Goal: Task Accomplishment & Management: Manage account settings

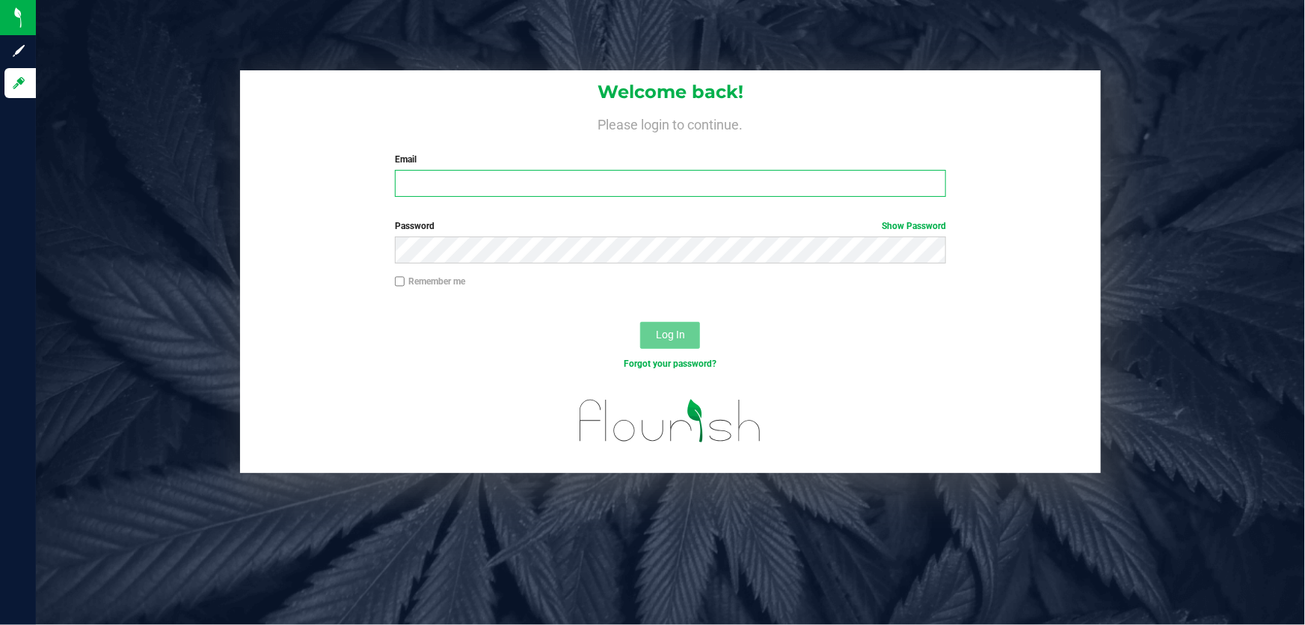
type input "[EMAIL_ADDRESS][DOMAIN_NAME]"
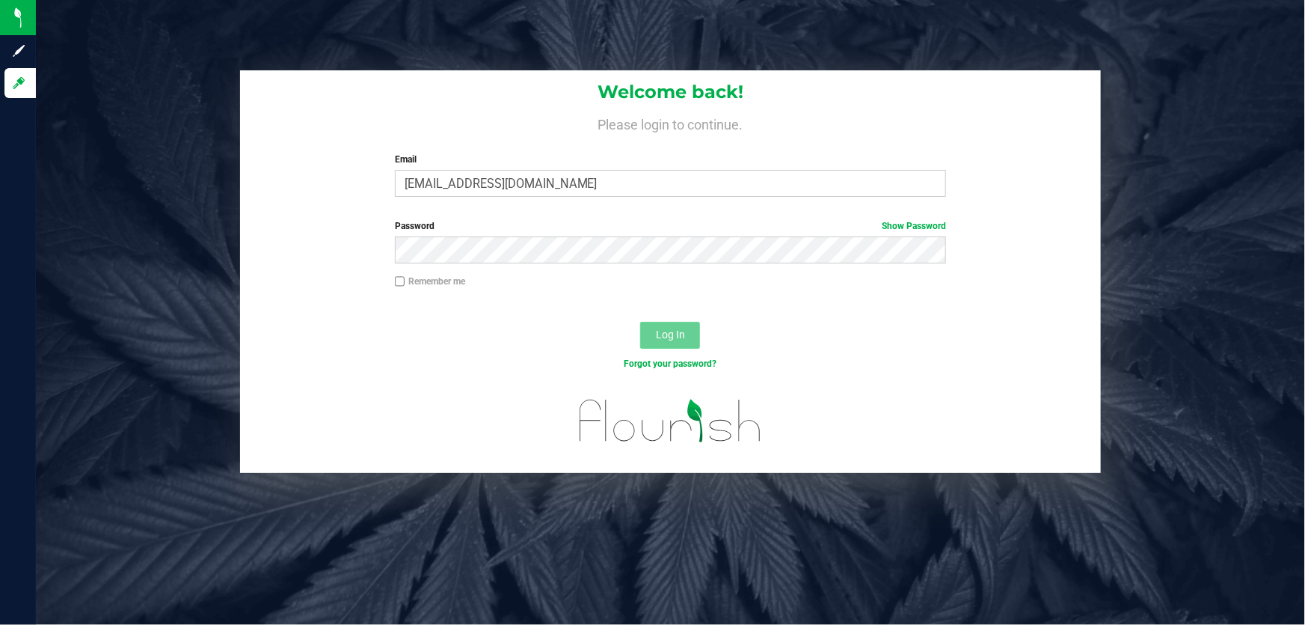
click at [675, 324] on button "Log In" at bounding box center [670, 335] width 60 height 27
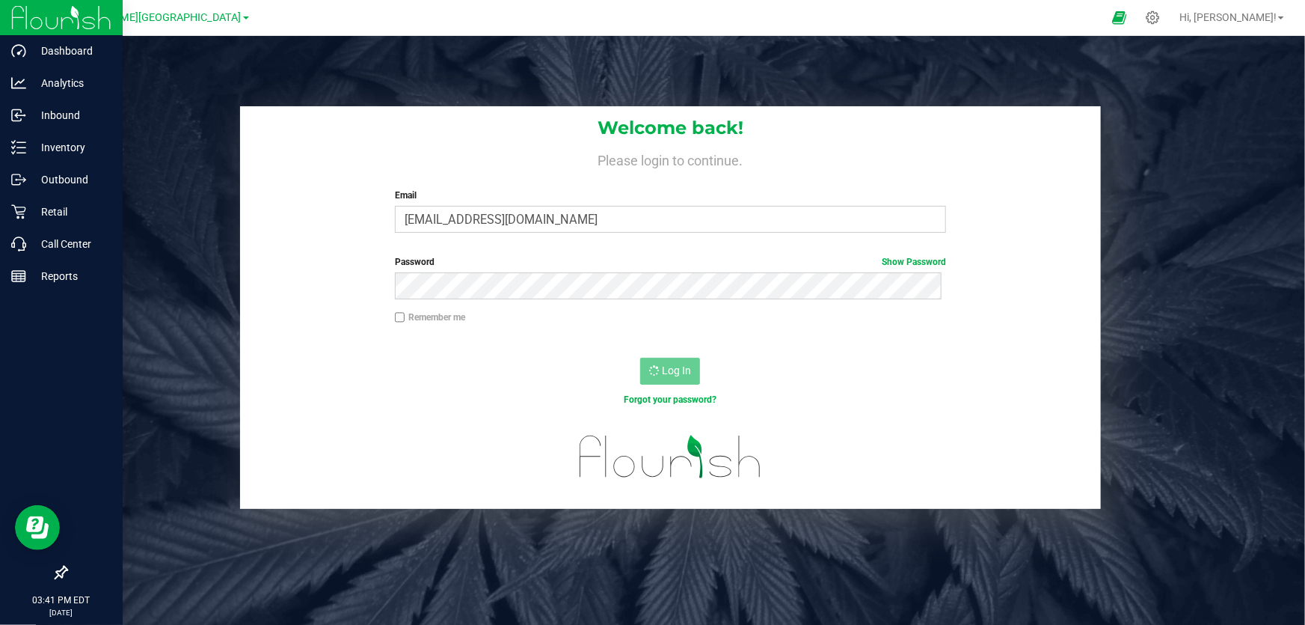
click at [79, 10] on img at bounding box center [61, 17] width 100 height 35
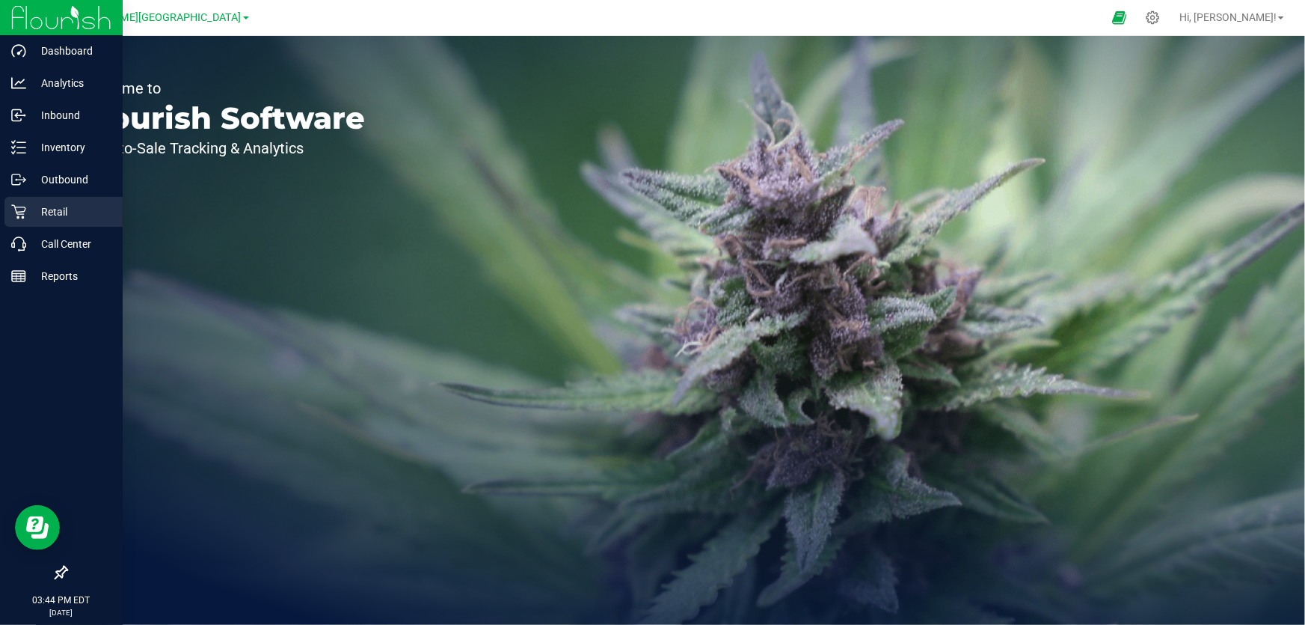
click at [61, 209] on p "Retail" at bounding box center [71, 212] width 90 height 18
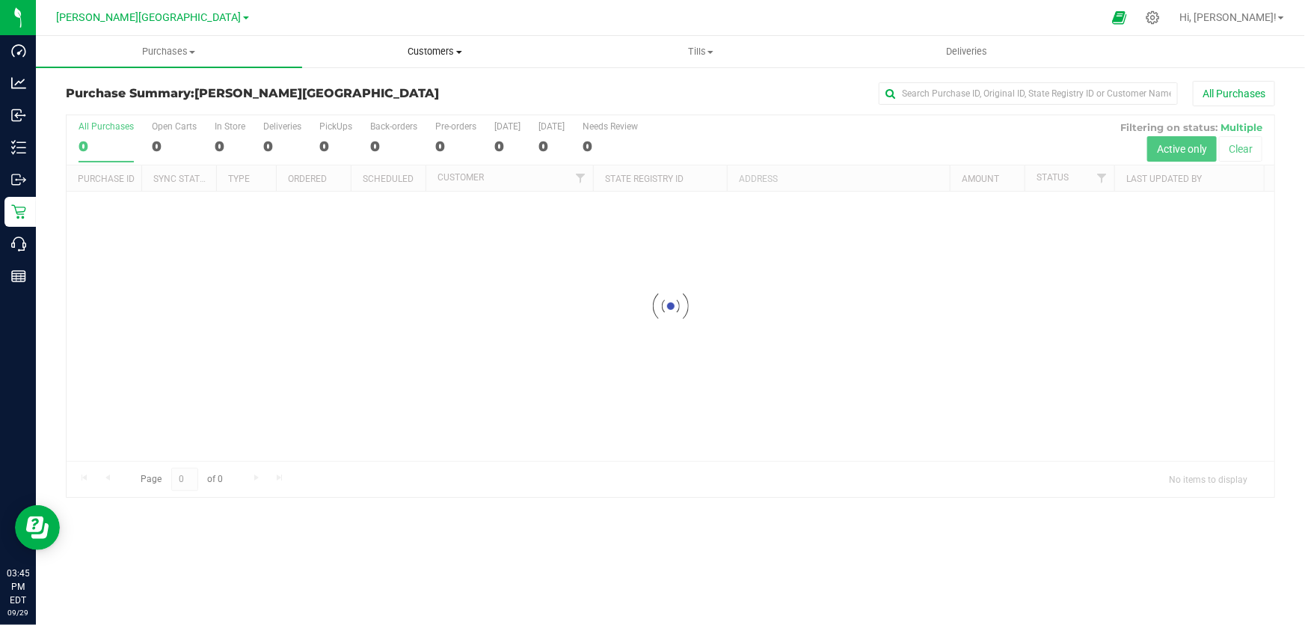
click at [426, 50] on span "Customers" at bounding box center [435, 51] width 265 height 13
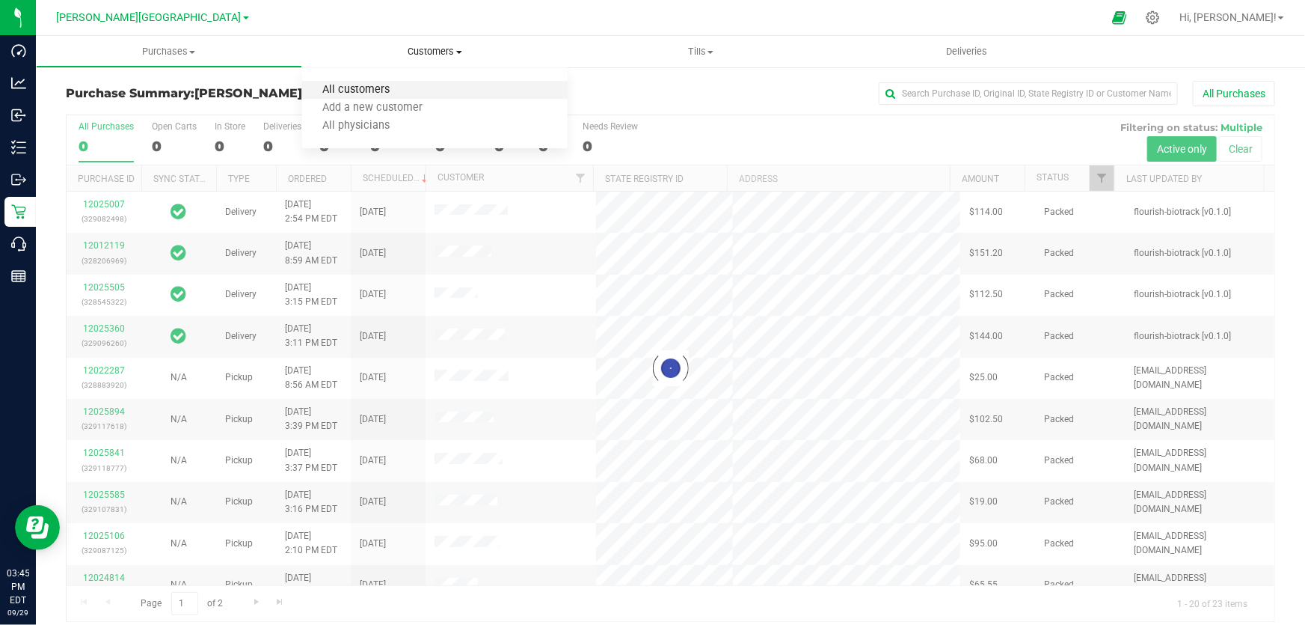
click at [364, 84] on span "All customers" at bounding box center [356, 90] width 108 height 13
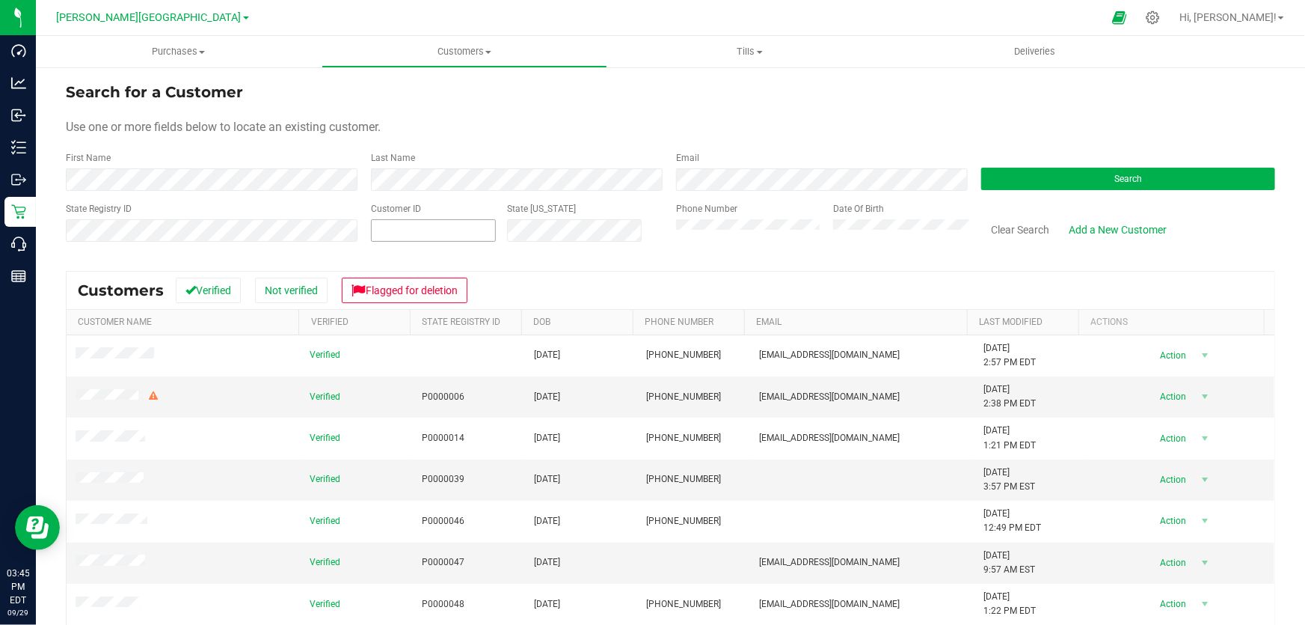
click at [406, 236] on span at bounding box center [433, 230] width 125 height 22
paste input "679742"
type input "679742"
click at [1080, 171] on button "Search" at bounding box center [1128, 179] width 294 height 22
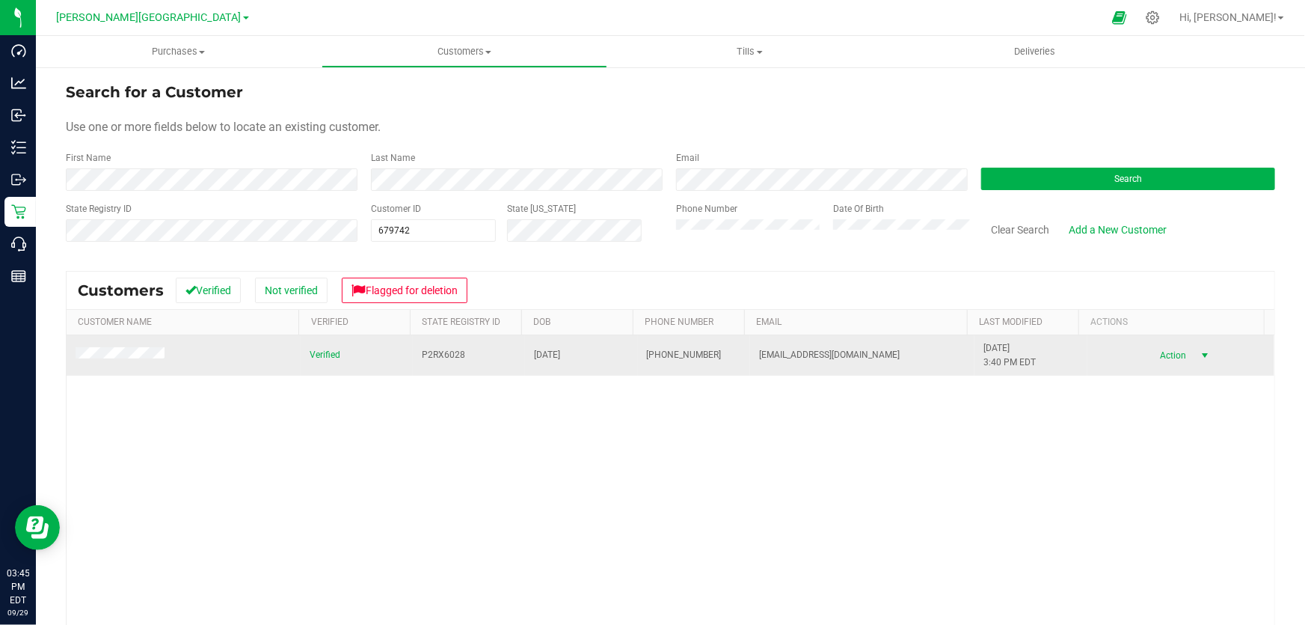
click at [1196, 354] on span "select" at bounding box center [1205, 355] width 19 height 21
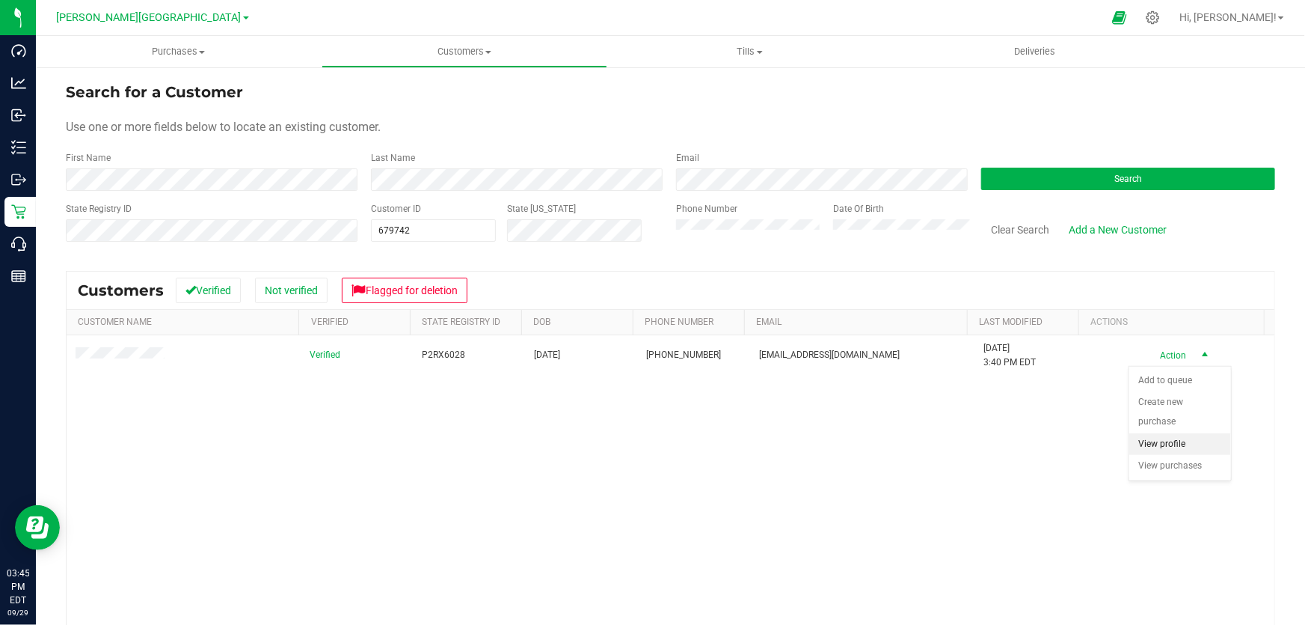
click at [1164, 433] on li "View profile" at bounding box center [1181, 444] width 102 height 22
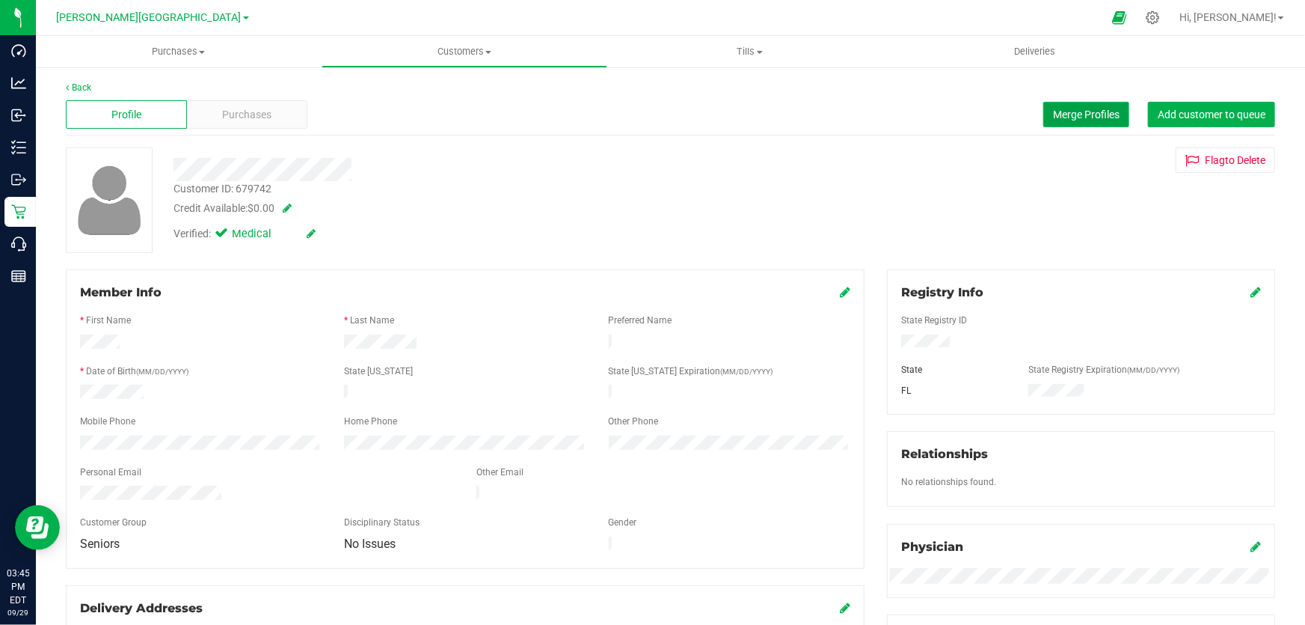
click at [1072, 114] on span "Merge Profiles" at bounding box center [1086, 114] width 67 height 12
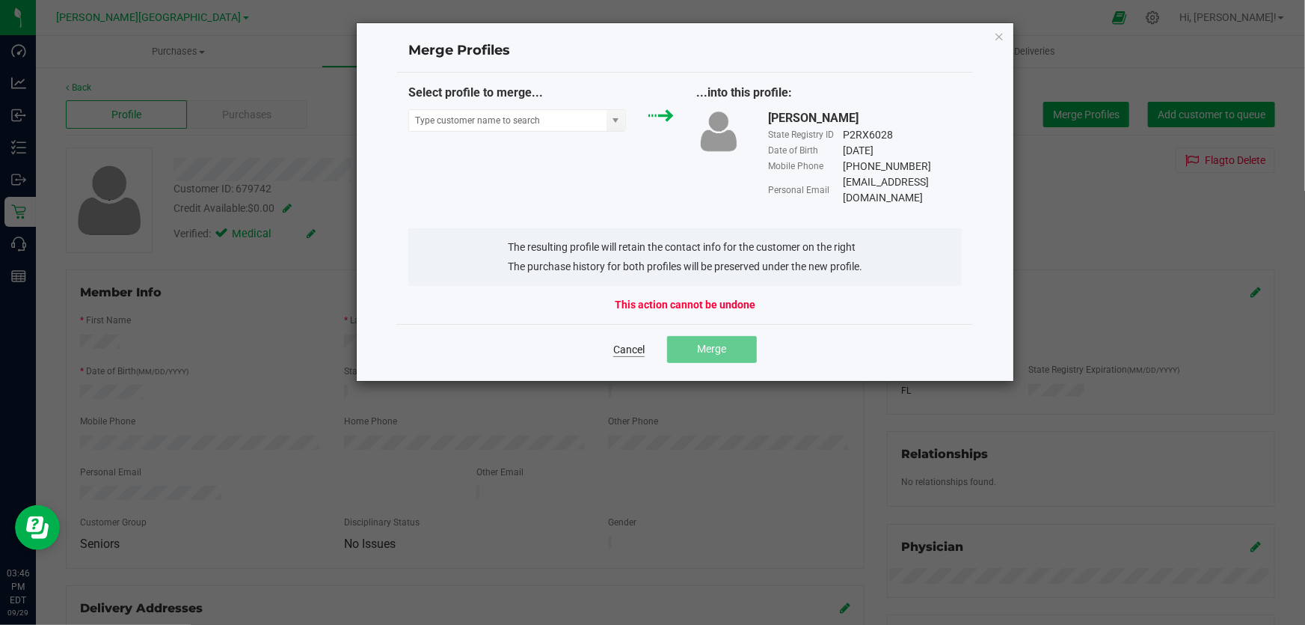
click at [625, 342] on link "Cancel" at bounding box center [628, 349] width 31 height 15
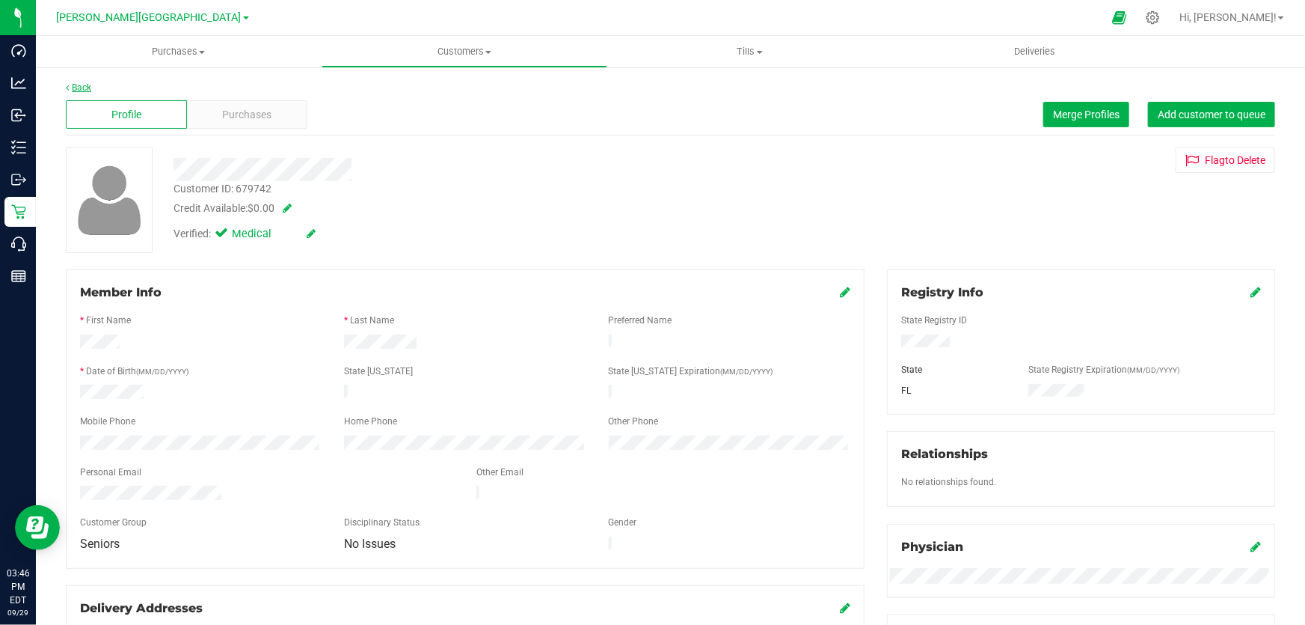
click at [77, 85] on link "Back" at bounding box center [78, 87] width 25 height 10
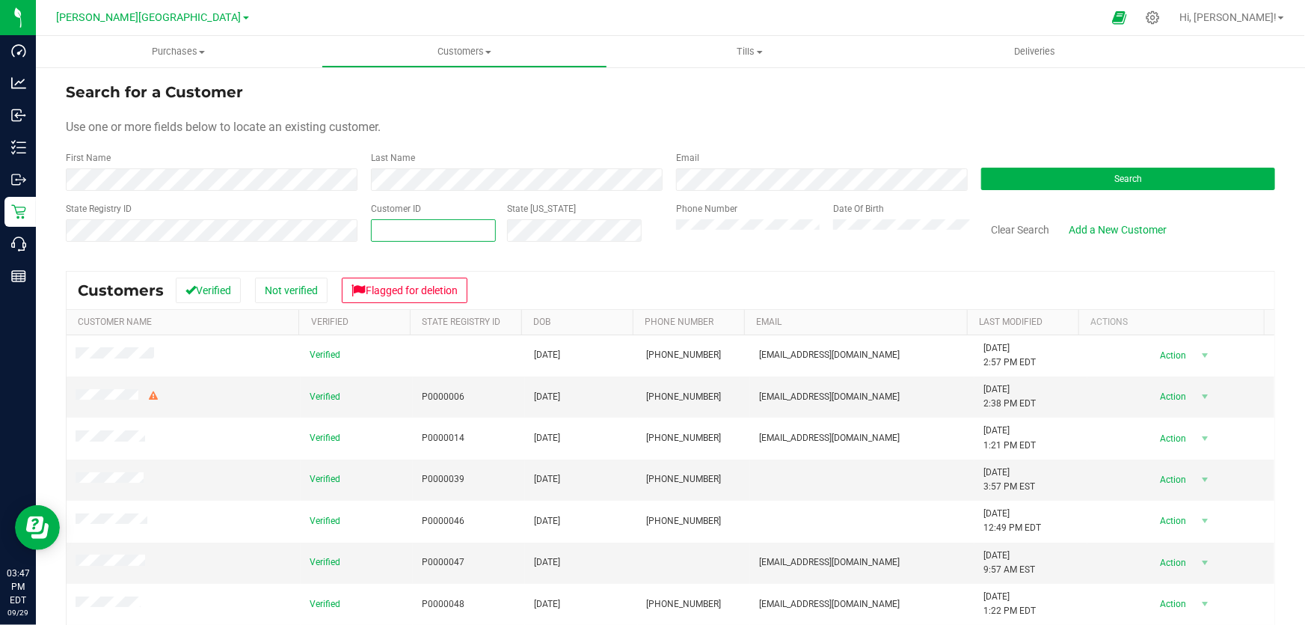
click at [436, 229] on span at bounding box center [433, 230] width 125 height 22
paste input "679742"
type input "679742"
click at [1040, 176] on button "Search" at bounding box center [1128, 179] width 294 height 22
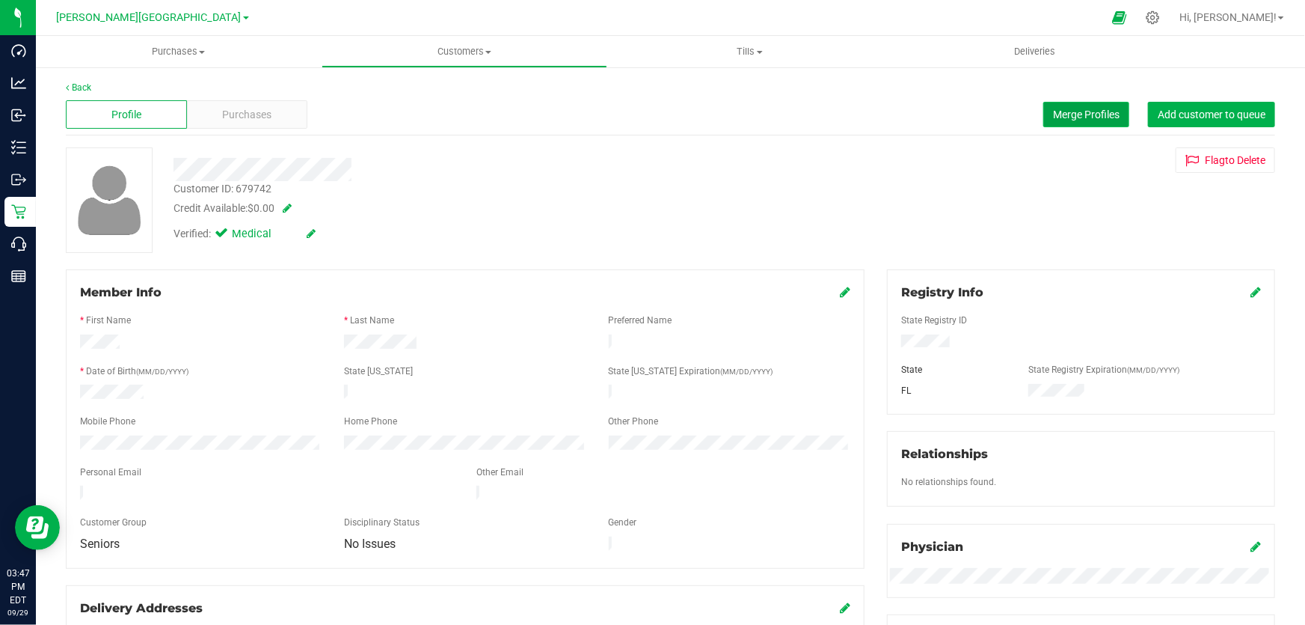
click at [1074, 112] on span "Merge Profiles" at bounding box center [1086, 114] width 67 height 12
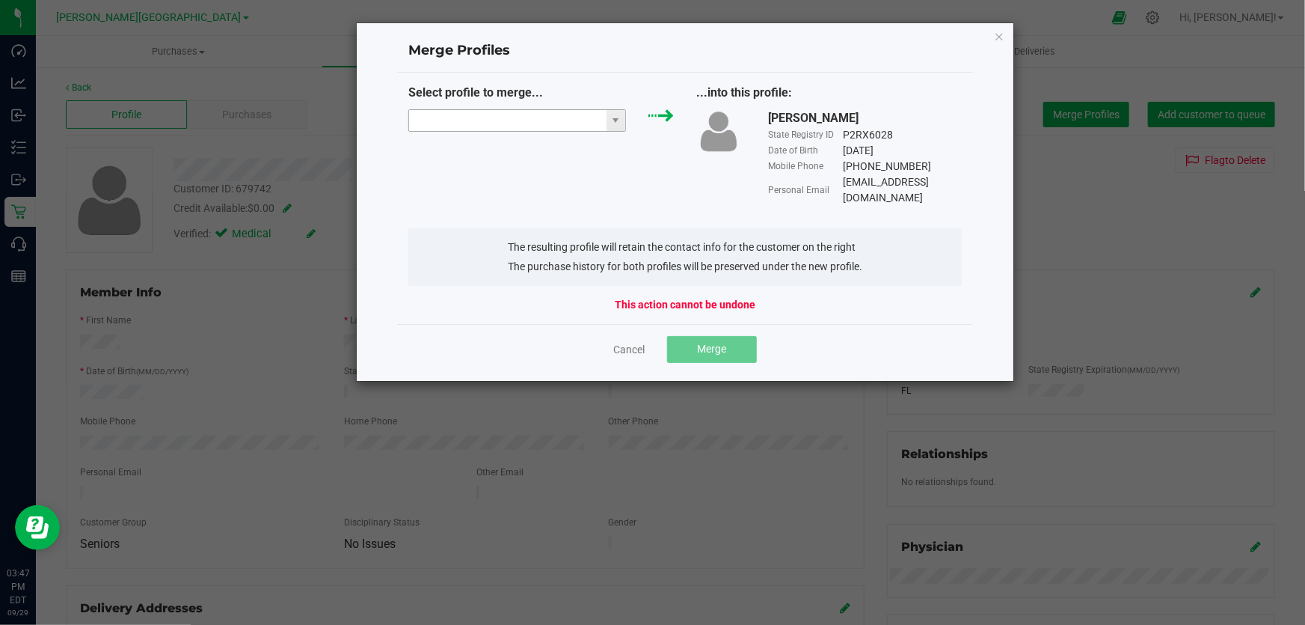
click at [438, 116] on input "NO DATA FOUND" at bounding box center [507, 120] width 197 height 21
paste input "1625291"
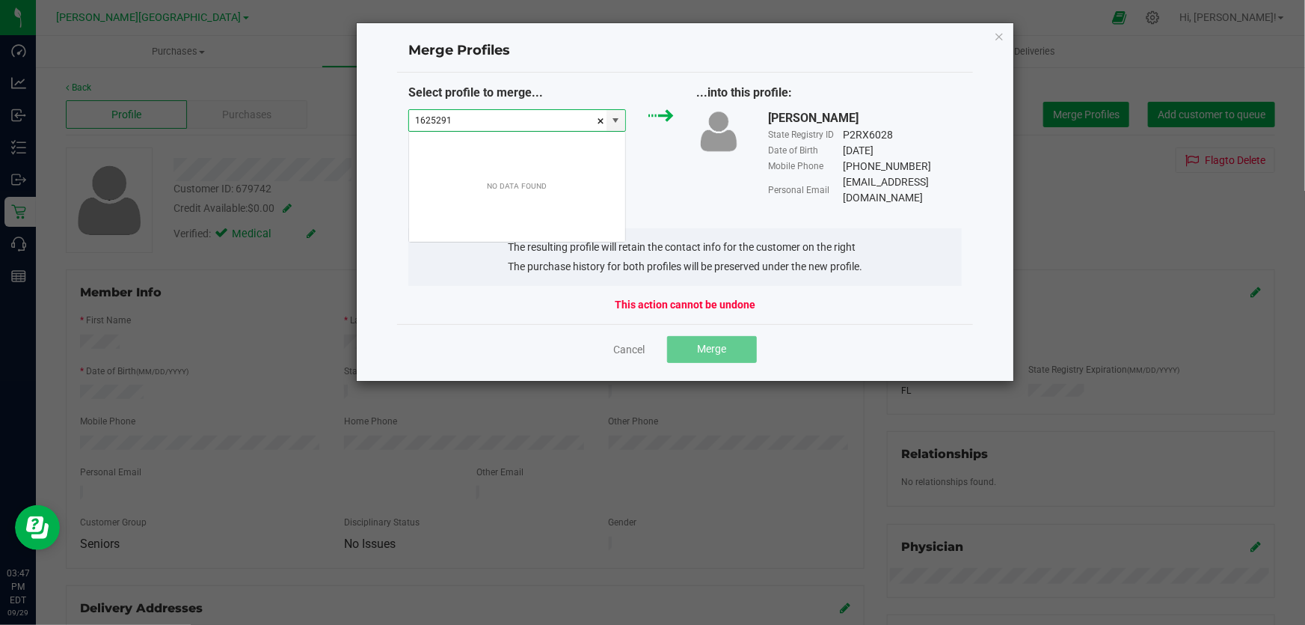
scroll to position [22, 217]
type input "1"
click at [427, 123] on input "NAncy Bona-Baker" at bounding box center [507, 120] width 197 height 21
type input "Nancy Bona-Baker"
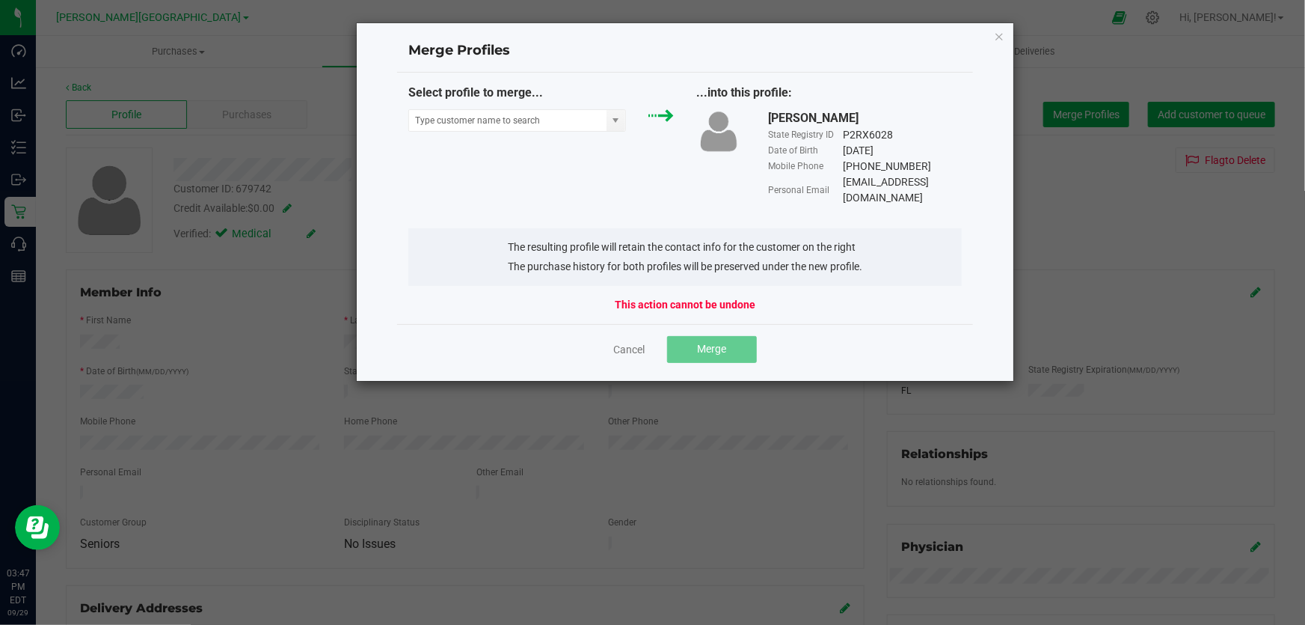
drag, startPoint x: 562, startPoint y: 32, endPoint x: 652, endPoint y: 34, distance: 89.8
click at [652, 34] on div "Merge Profiles" at bounding box center [685, 51] width 576 height 43
click at [615, 120] on span at bounding box center [616, 120] width 12 height 12
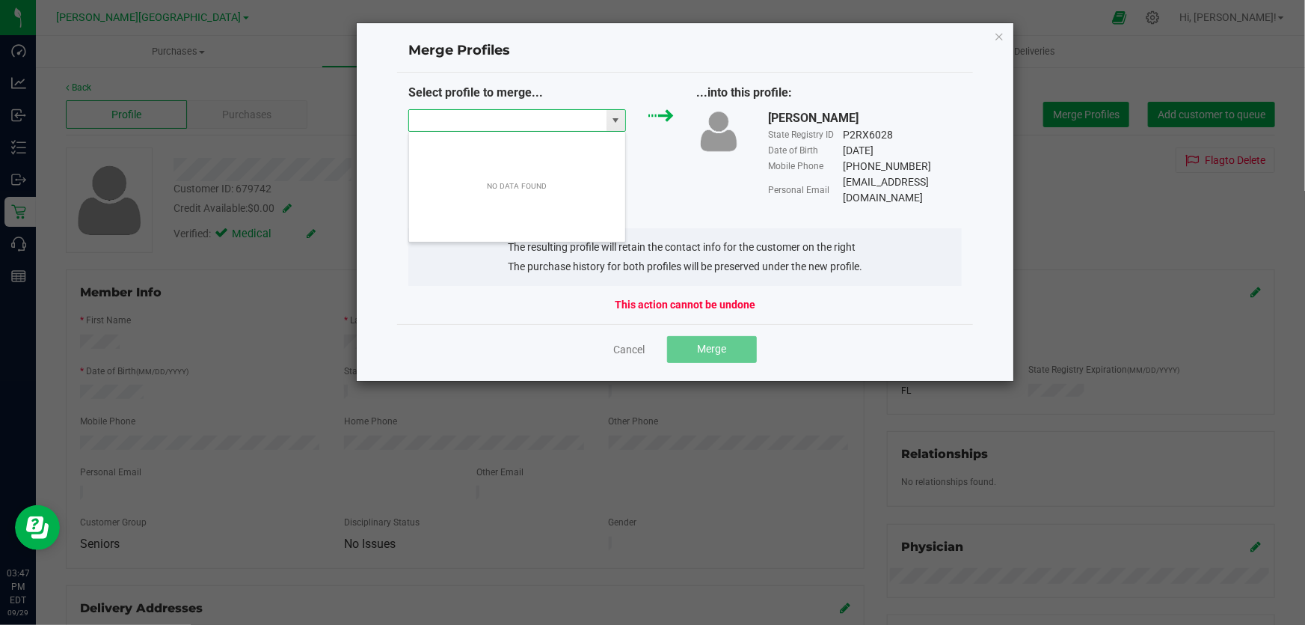
click at [488, 123] on input "NO DATA FOUND" at bounding box center [507, 120] width 197 height 21
click at [495, 304] on div "Select profile to merge... ...into this profile: NANCY BONA-BAKER State Registr…" at bounding box center [685, 198] width 576 height 251
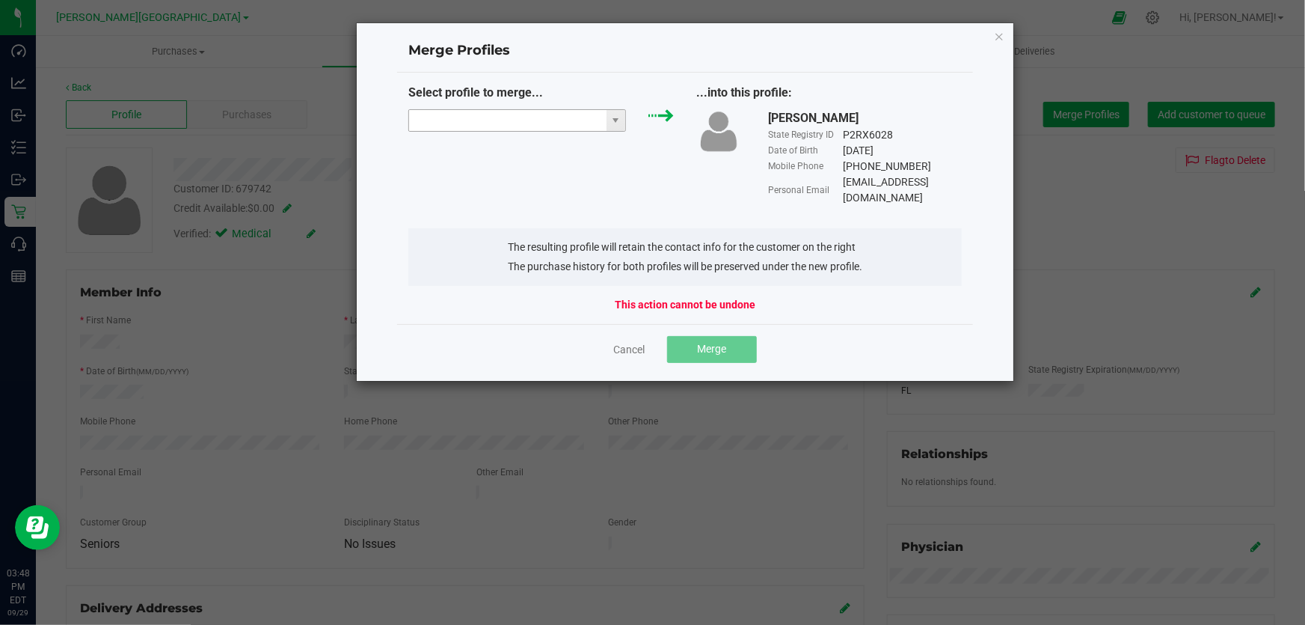
click at [429, 119] on input "NO DATA FOUND" at bounding box center [507, 120] width 197 height 21
click at [411, 203] on div "Select profile to merge... ...into this profile: NANCY BONA-BAKER State Registr…" at bounding box center [685, 198] width 576 height 251
click at [458, 120] on input "NO DATA FOUND" at bounding box center [507, 120] width 197 height 21
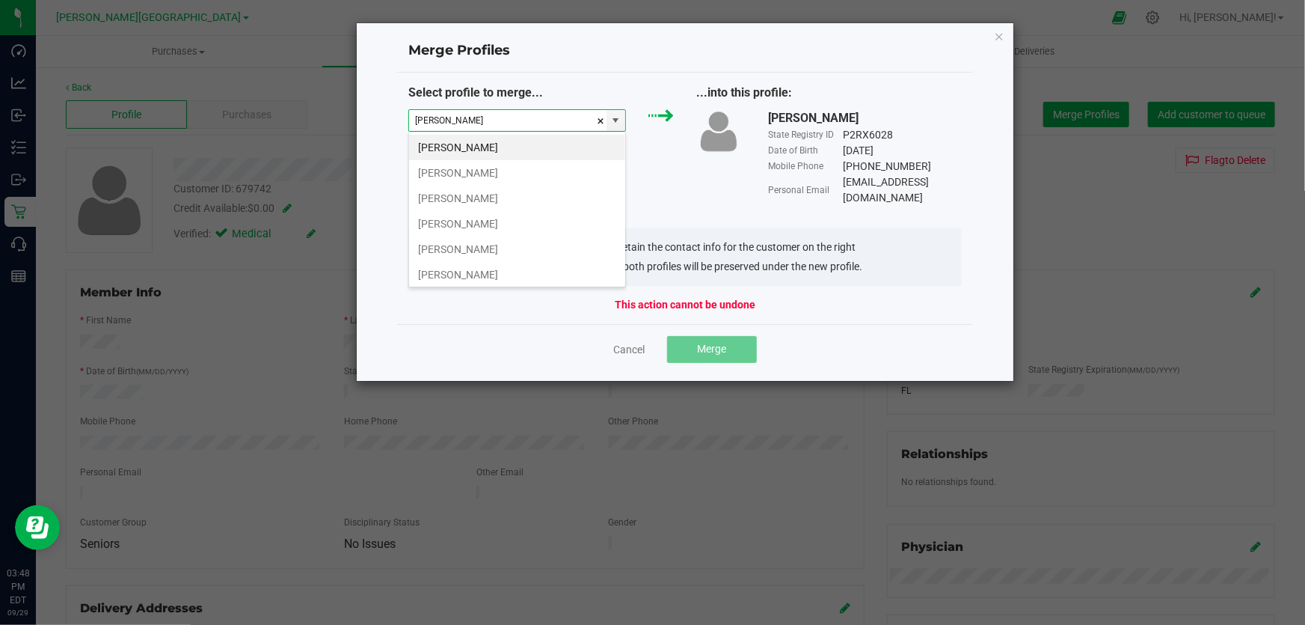
type input "Nancy"
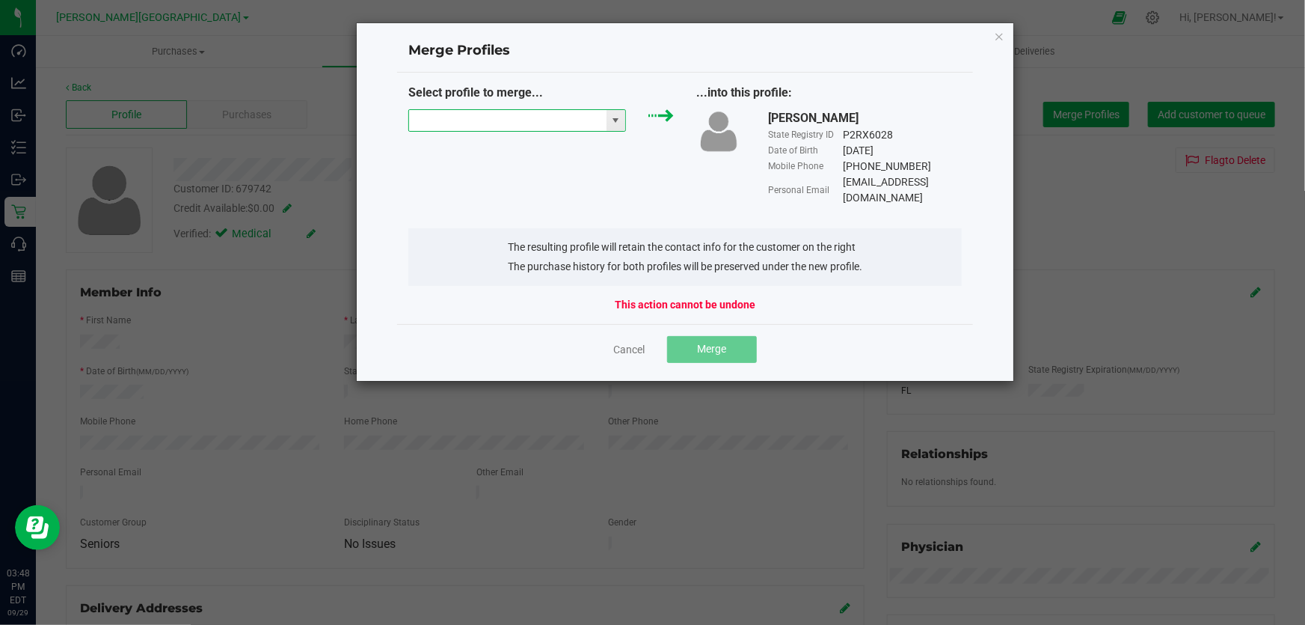
click at [439, 117] on input at bounding box center [507, 120] width 197 height 21
click at [453, 144] on li "Nancy Bona Baker" at bounding box center [517, 147] width 216 height 25
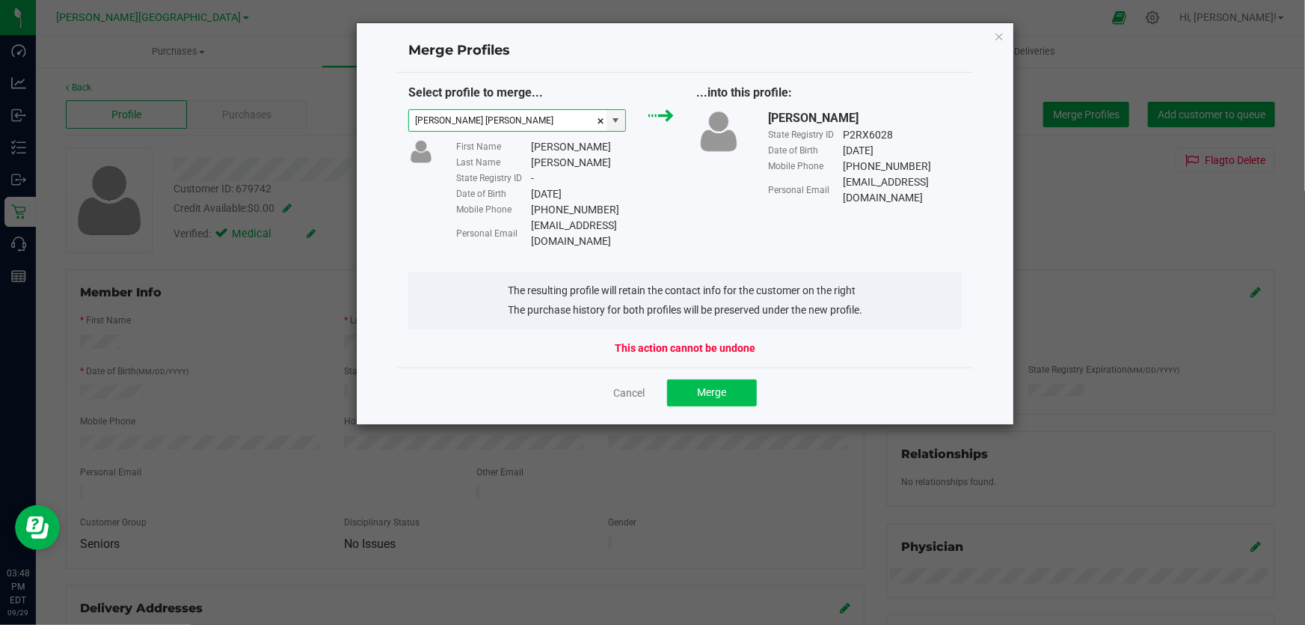
type input "Nancy Bona Baker"
click at [715, 386] on span "Merge" at bounding box center [712, 392] width 29 height 12
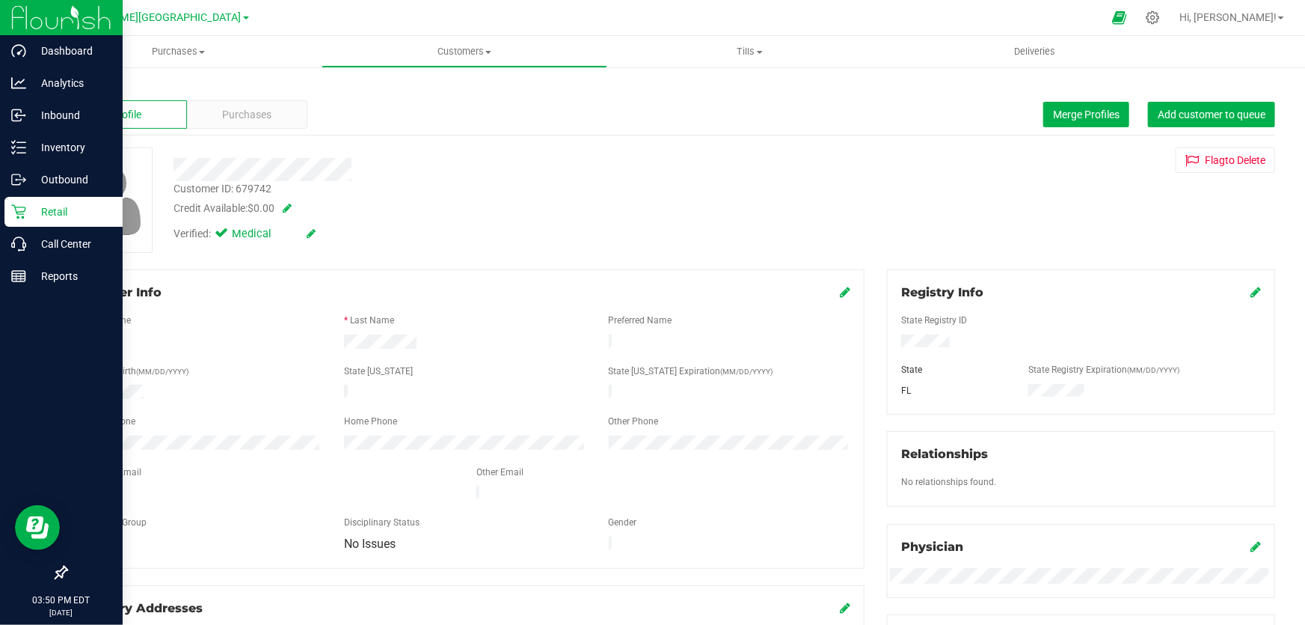
click at [23, 14] on img at bounding box center [61, 17] width 100 height 35
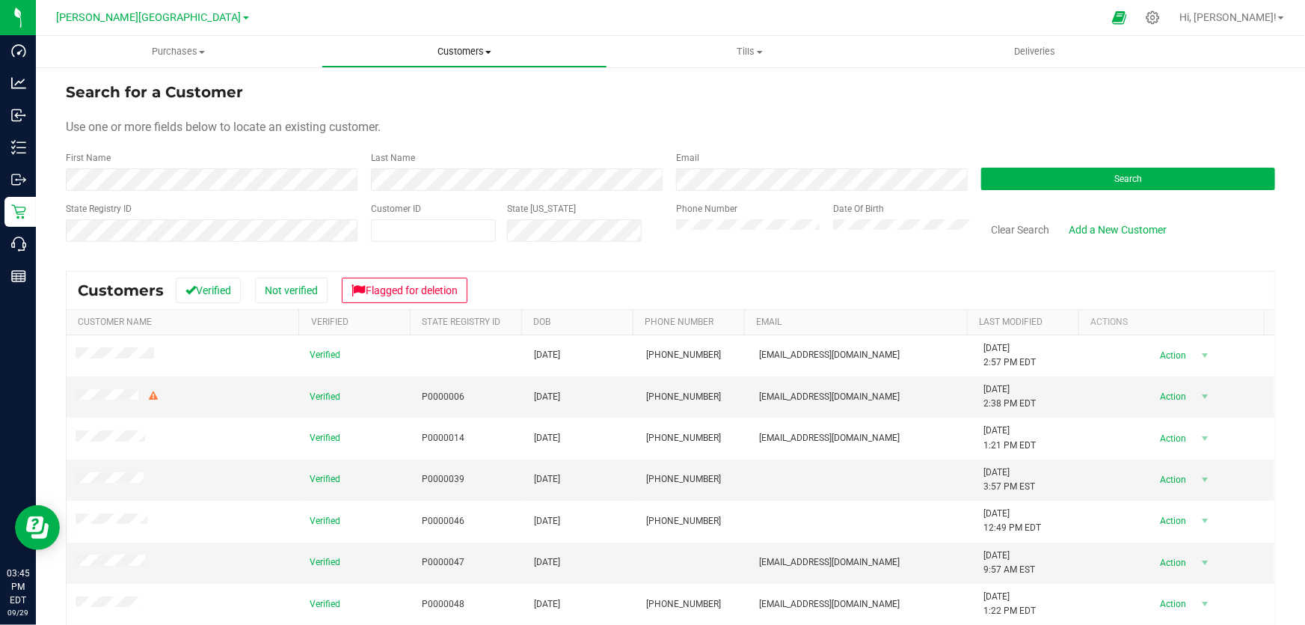
click at [488, 60] on uib-tab-heading "Customers All customers Add a new customer All physicians" at bounding box center [464, 52] width 284 height 30
click at [405, 86] on span "All customers" at bounding box center [376, 90] width 108 height 13
click at [424, 236] on span at bounding box center [433, 230] width 125 height 22
paste input "1625291"
type input "1625291"
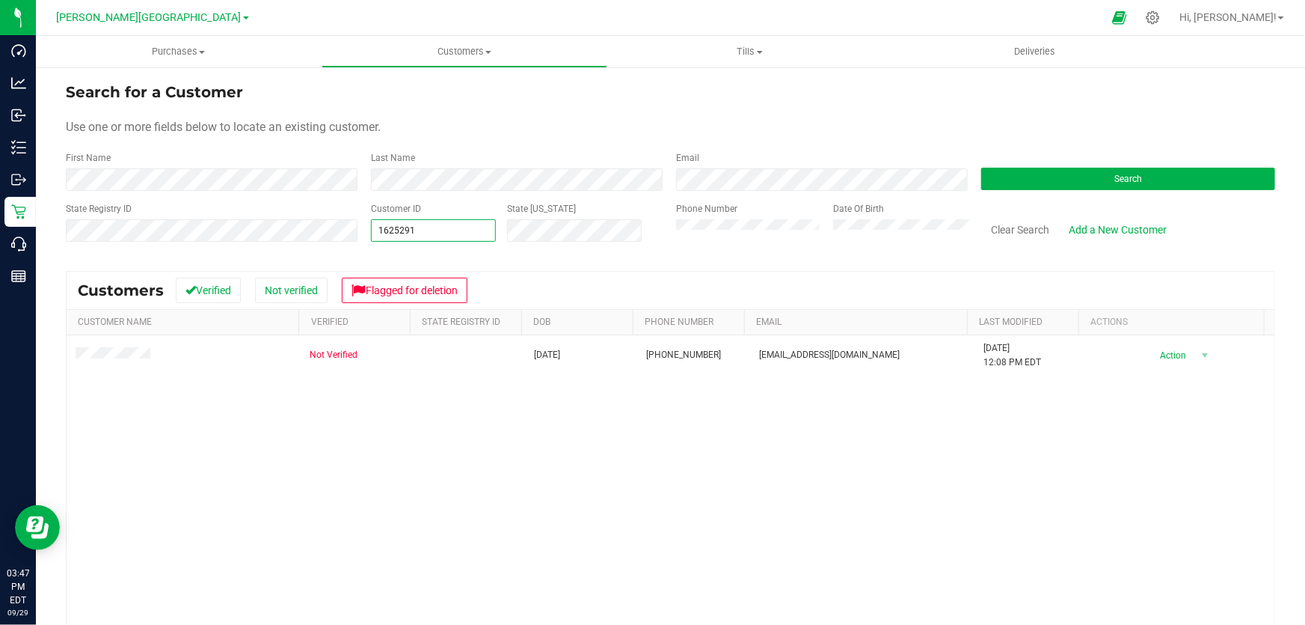
click at [347, 230] on div "State Registry ID Customer ID 1625291 1625291 State ID Phone Number Date Of Bir…" at bounding box center [671, 228] width 1210 height 53
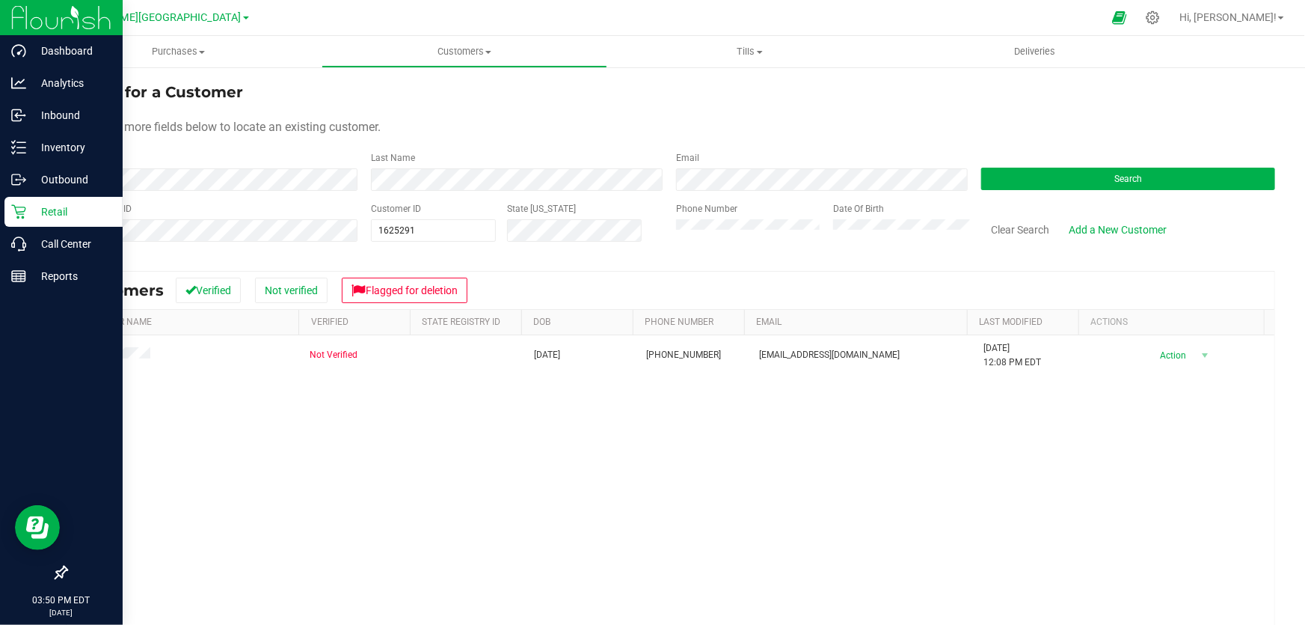
click at [30, 14] on img at bounding box center [61, 17] width 100 height 35
